Goal: Task Accomplishment & Management: Use online tool/utility

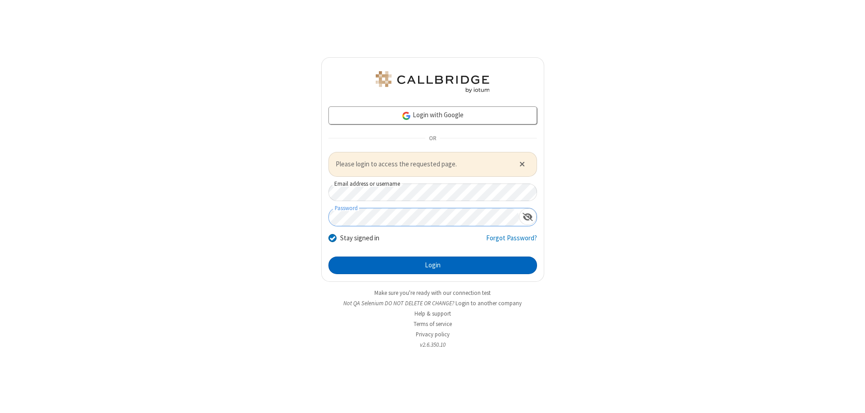
click at [432, 265] on button "Login" at bounding box center [432, 265] width 209 height 18
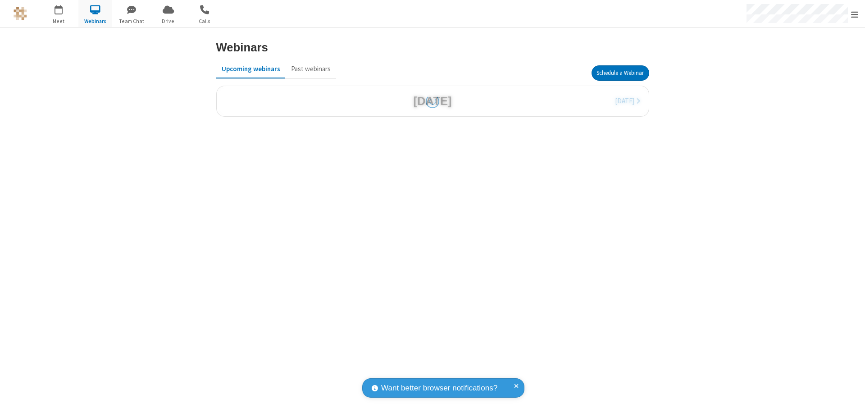
click at [620, 73] on button "Schedule a Webinar" at bounding box center [620, 72] width 58 height 15
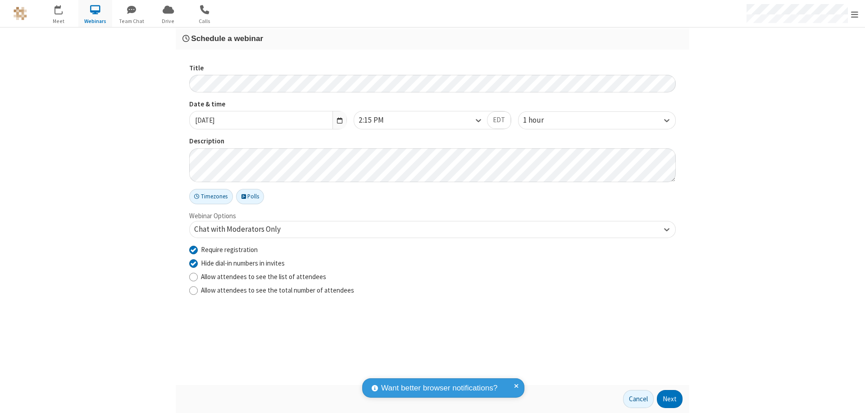
click at [193, 249] on input "Require registration" at bounding box center [193, 249] width 9 height 9
checkbox input "false"
click at [670, 399] on button "Next" at bounding box center [670, 399] width 26 height 18
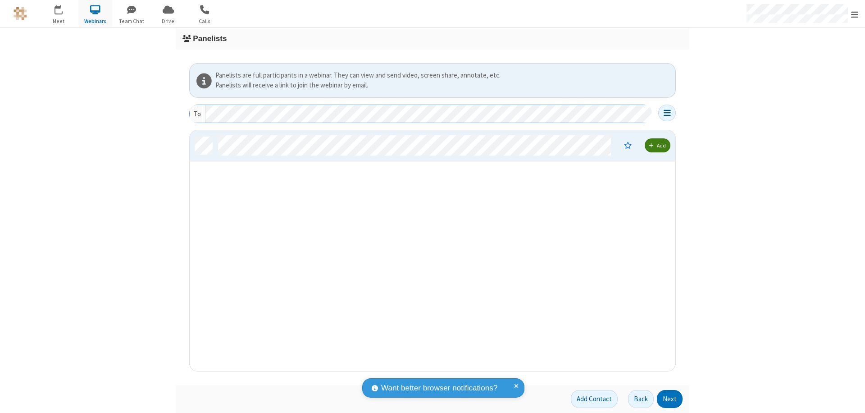
scroll to position [234, 479]
click at [670, 399] on button "Next" at bounding box center [670, 399] width 26 height 18
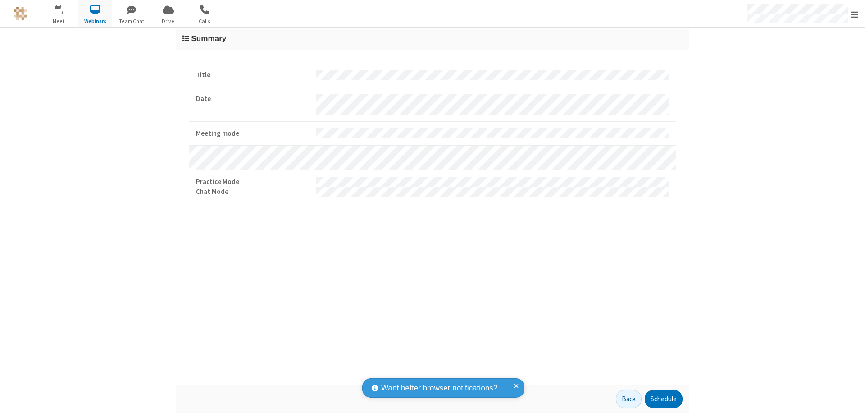
click at [663, 399] on button "Schedule" at bounding box center [664, 399] width 38 height 18
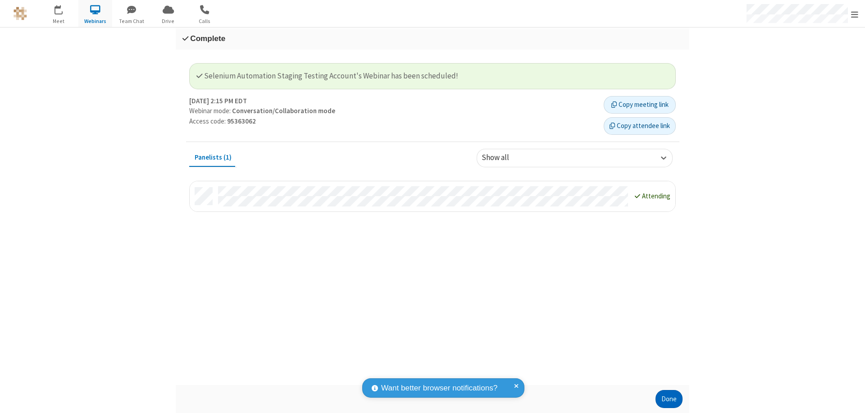
click at [669, 399] on button "Done" at bounding box center [668, 399] width 27 height 18
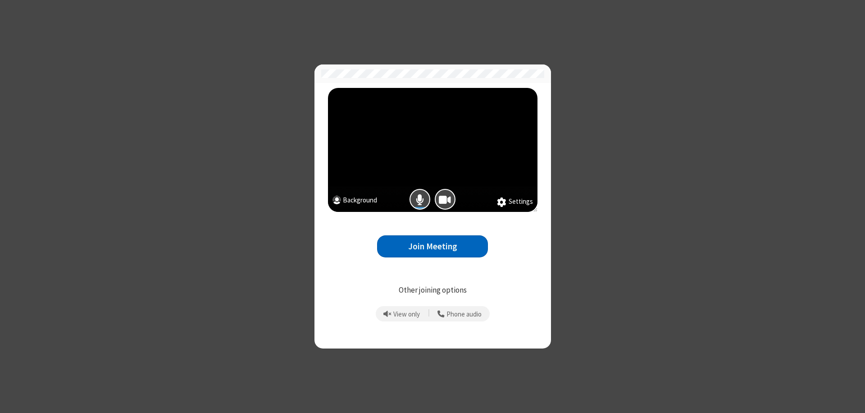
click at [432, 246] on button "Join Meeting" at bounding box center [432, 246] width 111 height 22
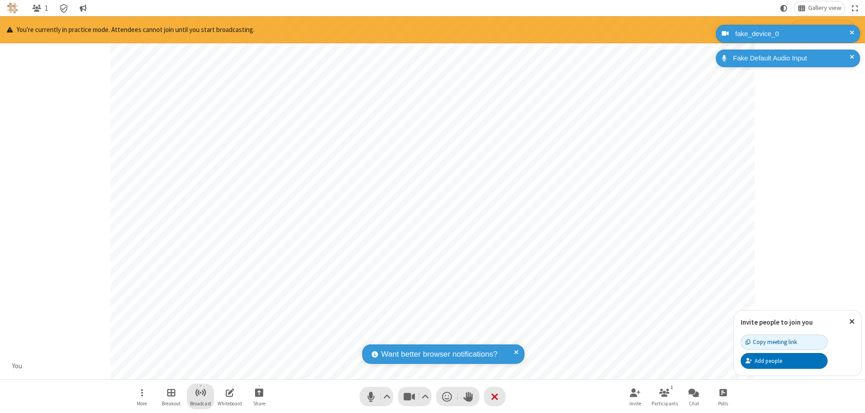
click at [200, 392] on span "Start broadcast" at bounding box center [200, 391] width 11 height 11
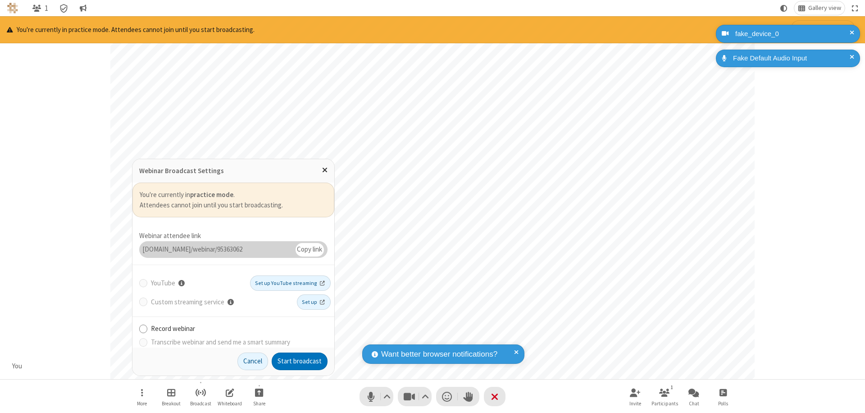
click at [300, 361] on button "Start broadcast" at bounding box center [300, 361] width 56 height 18
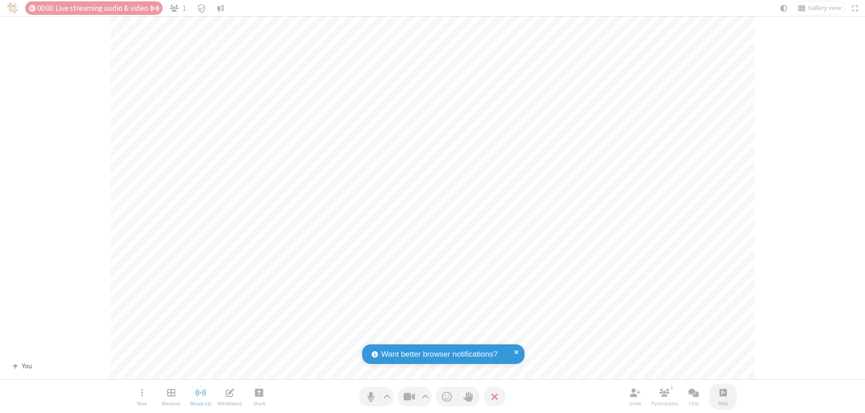
click at [723, 392] on span "Open poll" at bounding box center [722, 391] width 7 height 11
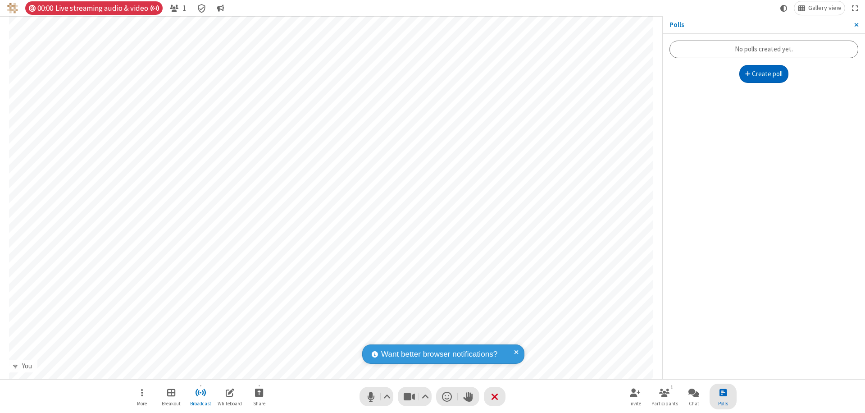
click at [764, 74] on button "Create poll" at bounding box center [764, 74] width 50 height 18
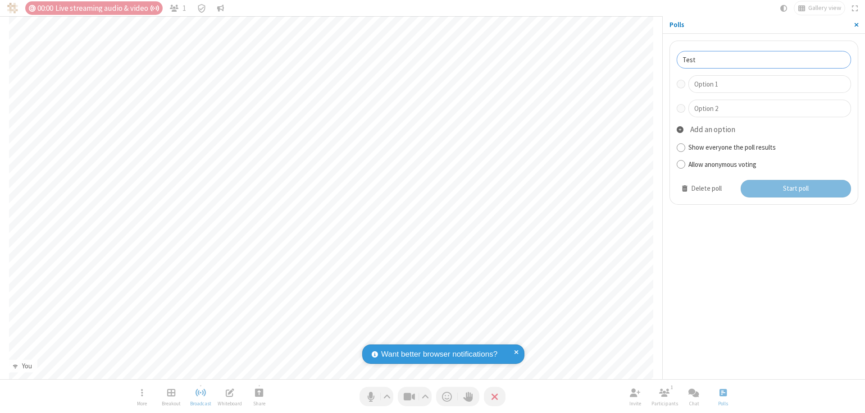
type input "Test"
type input "Yes"
type input "No"
click at [795, 188] on button "Start poll" at bounding box center [796, 189] width 111 height 18
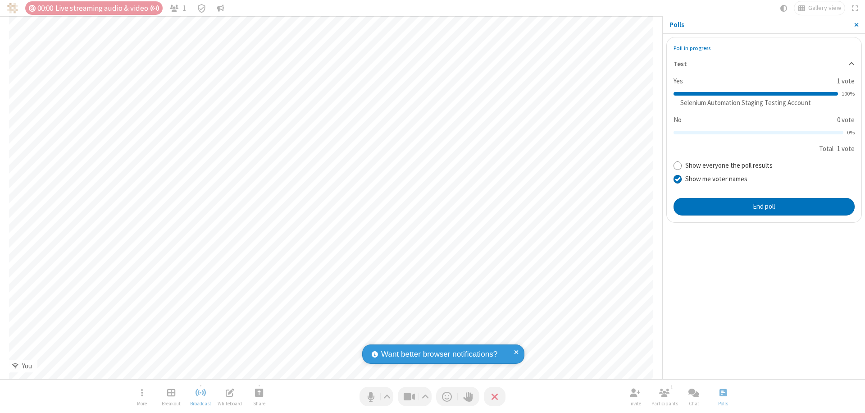
click at [856, 25] on span "Close sidebar" at bounding box center [856, 24] width 5 height 7
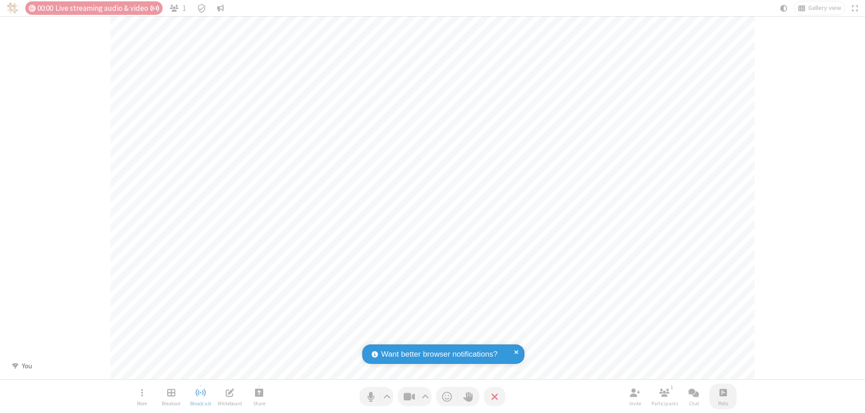
click at [723, 392] on span "Open poll" at bounding box center [722, 391] width 7 height 11
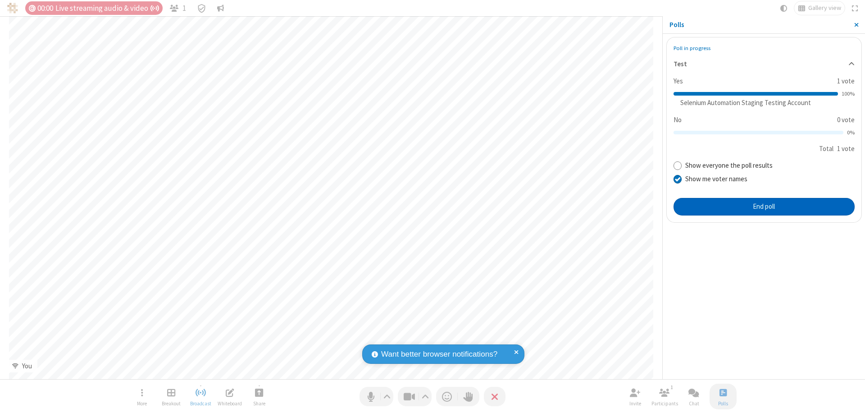
click at [764, 206] on button "End poll" at bounding box center [763, 207] width 181 height 18
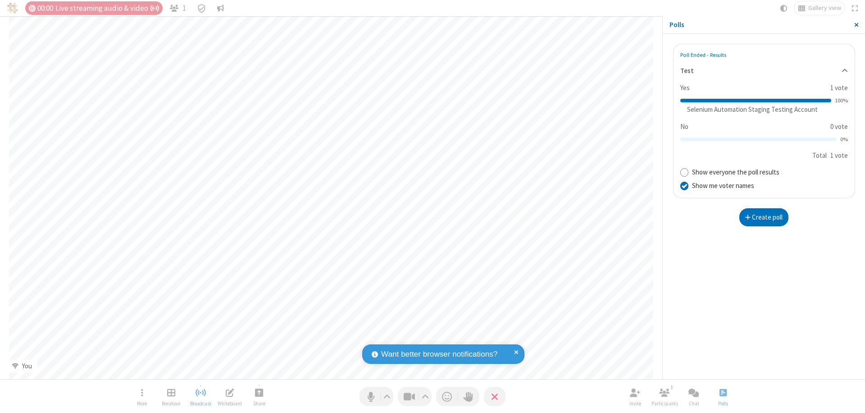
click at [856, 25] on span "Close sidebar" at bounding box center [856, 24] width 5 height 7
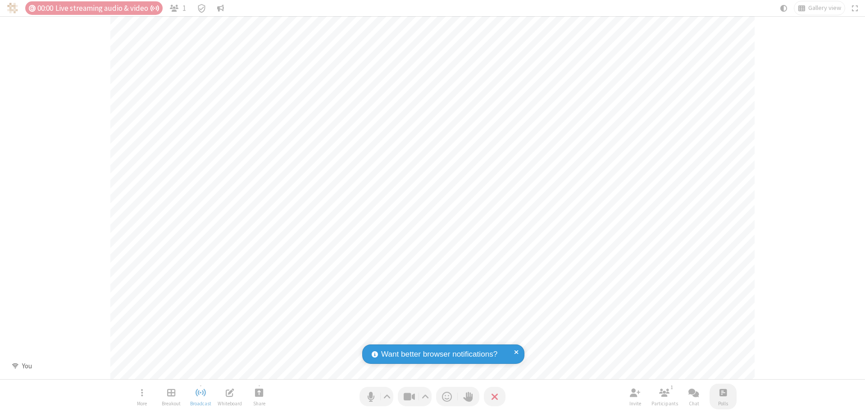
click at [723, 392] on span "Open poll" at bounding box center [722, 391] width 7 height 11
